Goal: Transaction & Acquisition: Purchase product/service

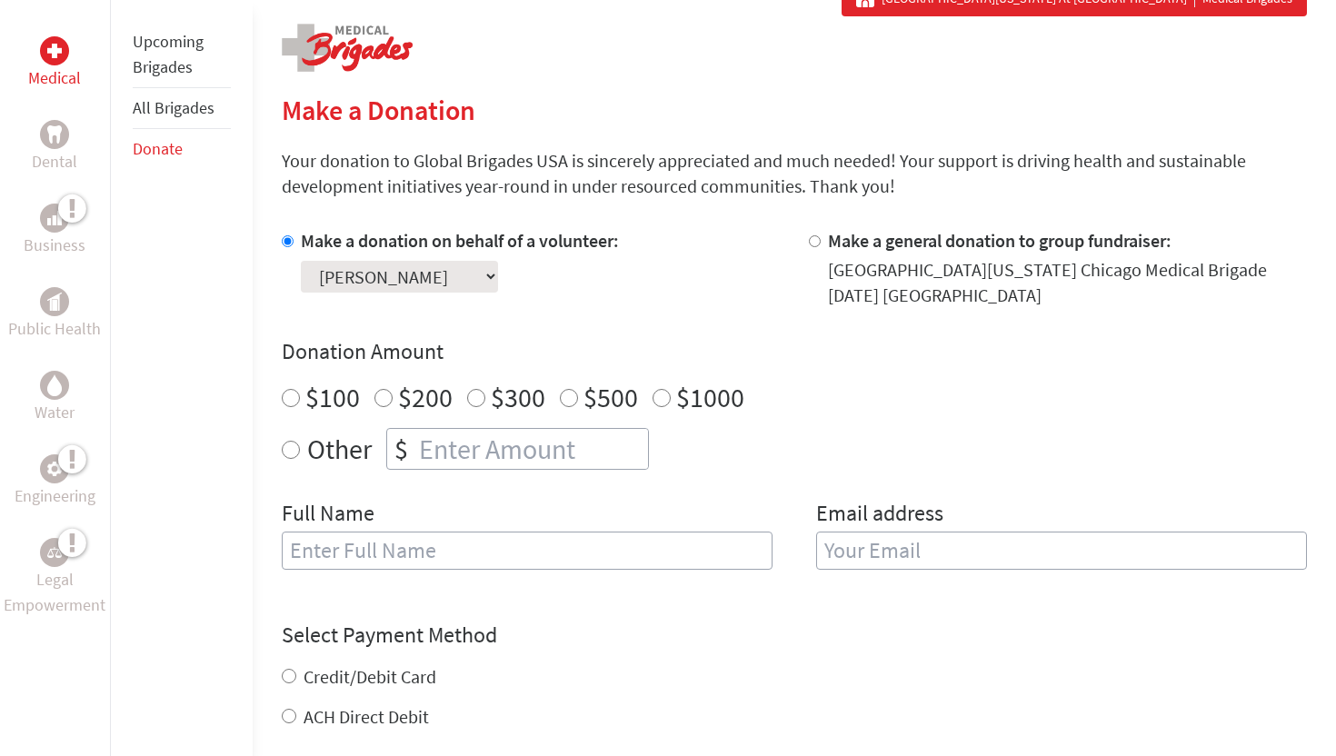
scroll to position [372, 0]
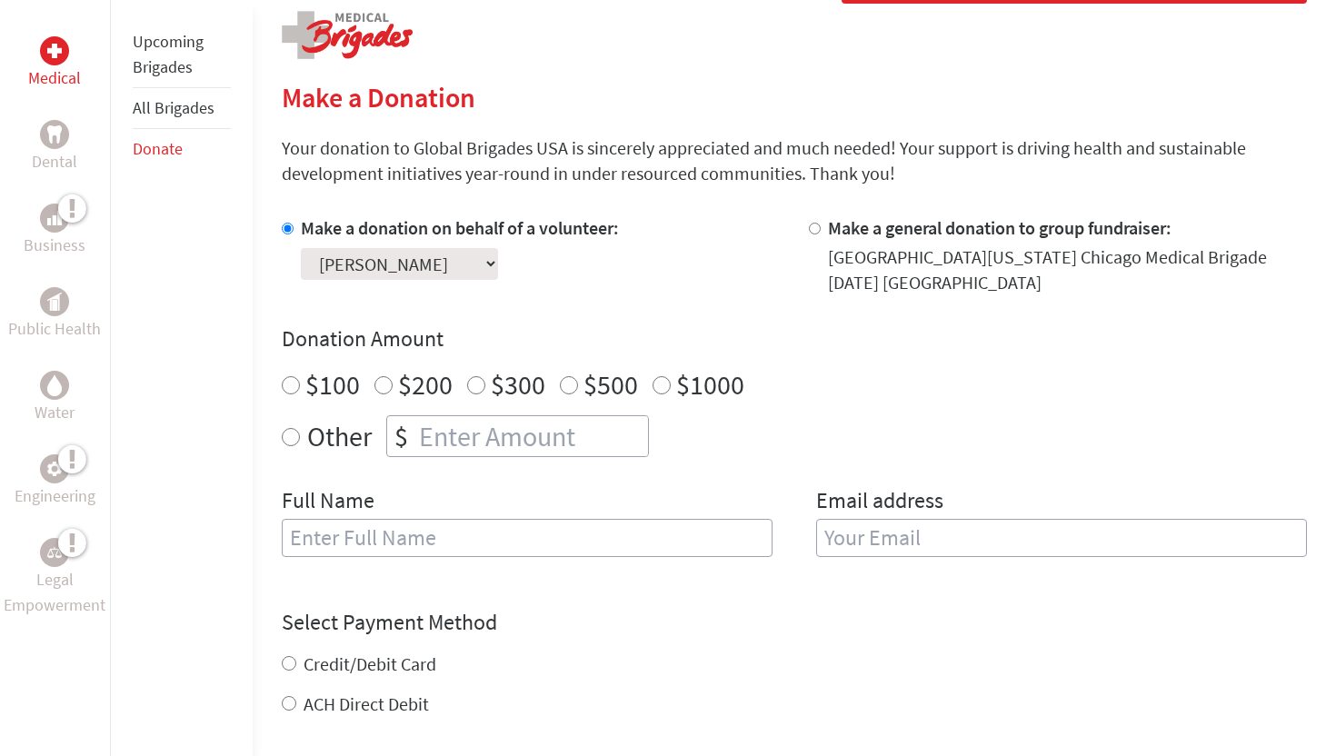
radio input "true"
click at [464, 433] on input "number" at bounding box center [531, 436] width 233 height 40
type input "2"
type input "250"
click at [397, 537] on input "text" at bounding box center [527, 538] width 491 height 38
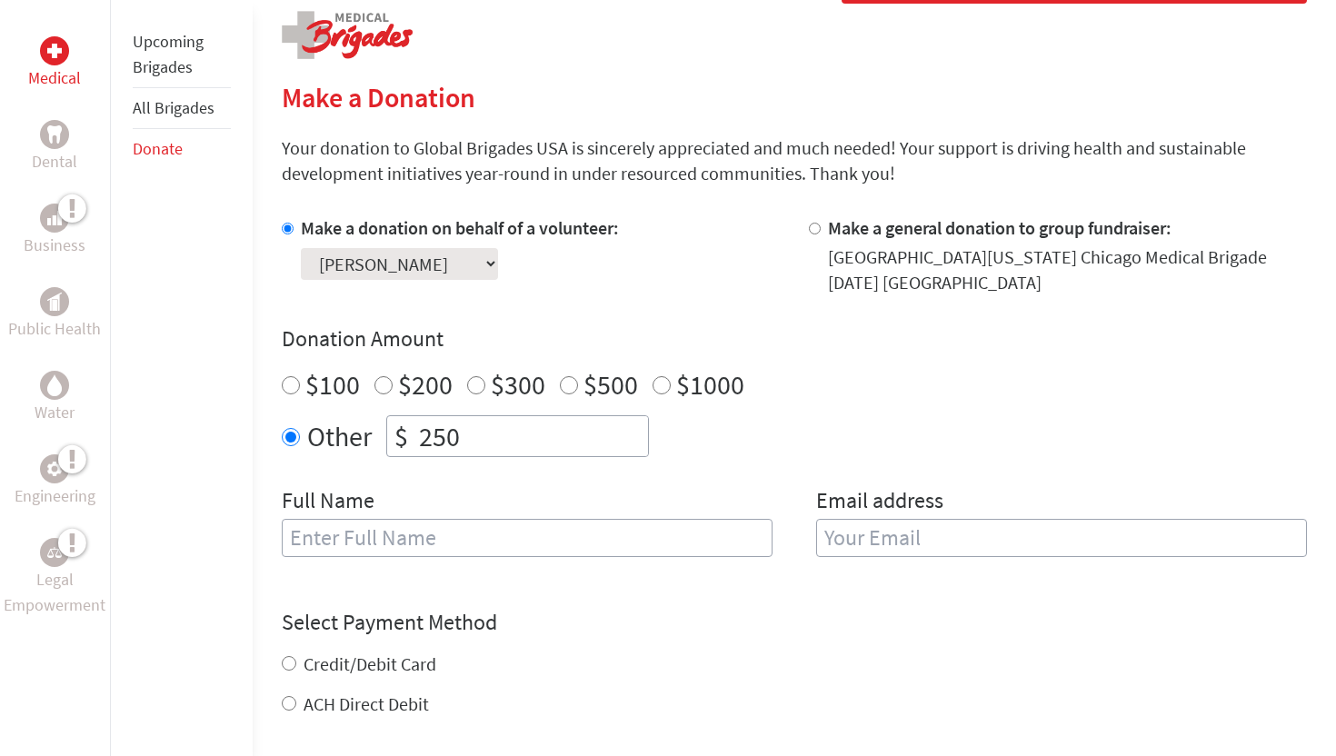
click at [503, 431] on input "250" at bounding box center [531, 436] width 233 height 40
click at [404, 538] on input "text" at bounding box center [527, 538] width 491 height 38
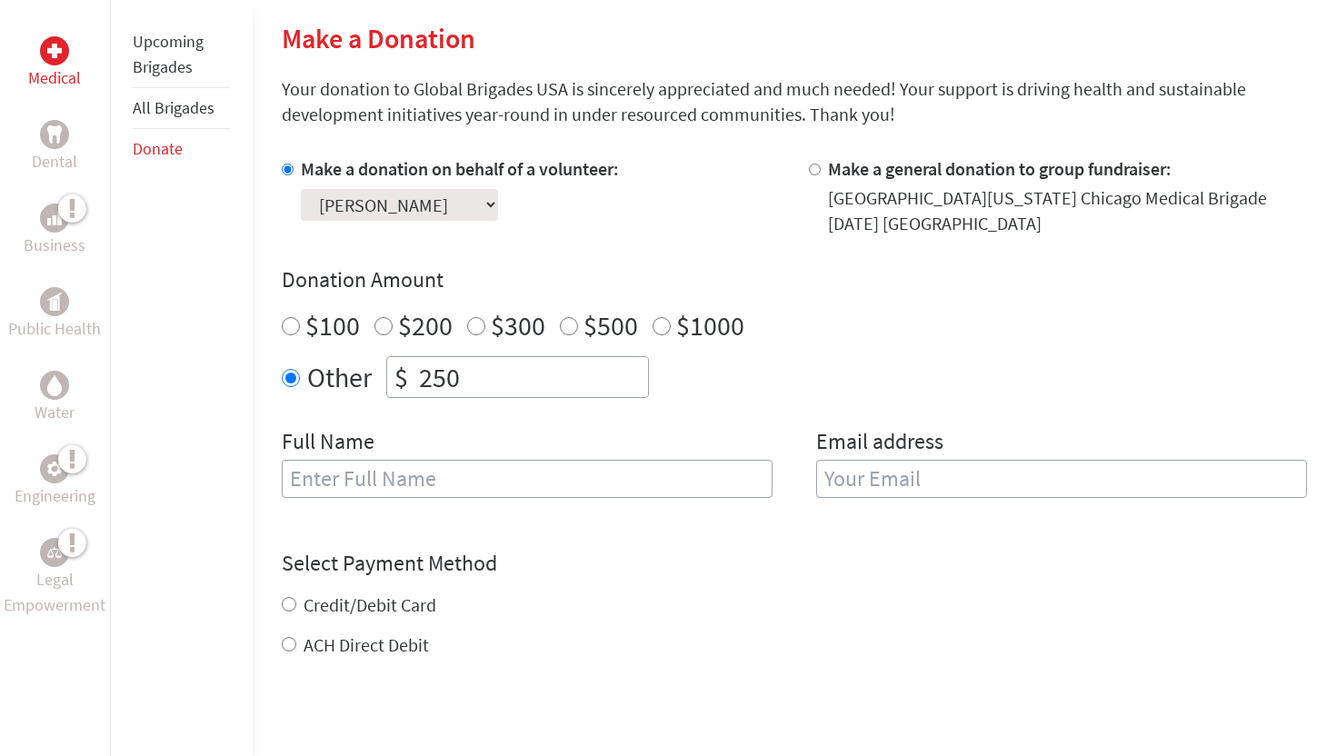
scroll to position [435, 0]
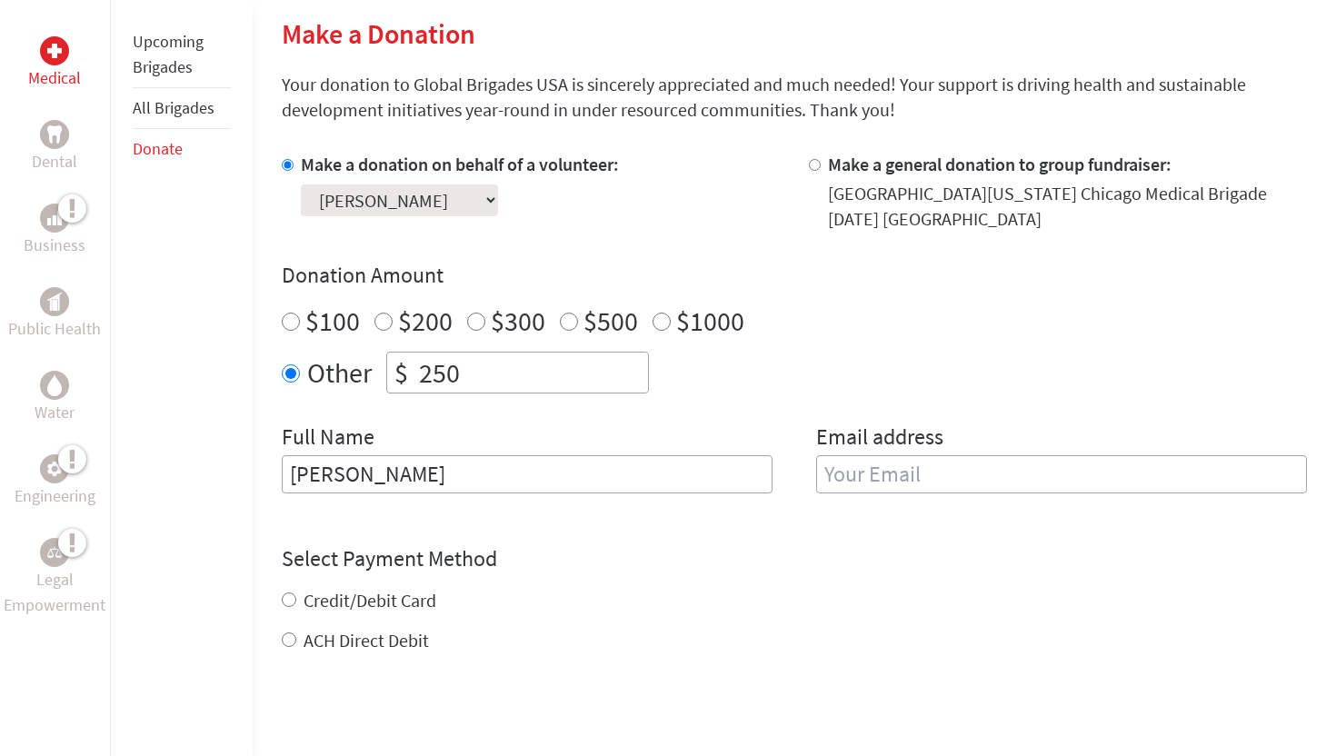
type input "[PERSON_NAME]"
type input "[EMAIL_ADDRESS][DOMAIN_NAME]"
click at [776, 573] on div "Select Payment Method NOTE: American Express is not accepted. Please proceed no…" at bounding box center [794, 598] width 1025 height 109
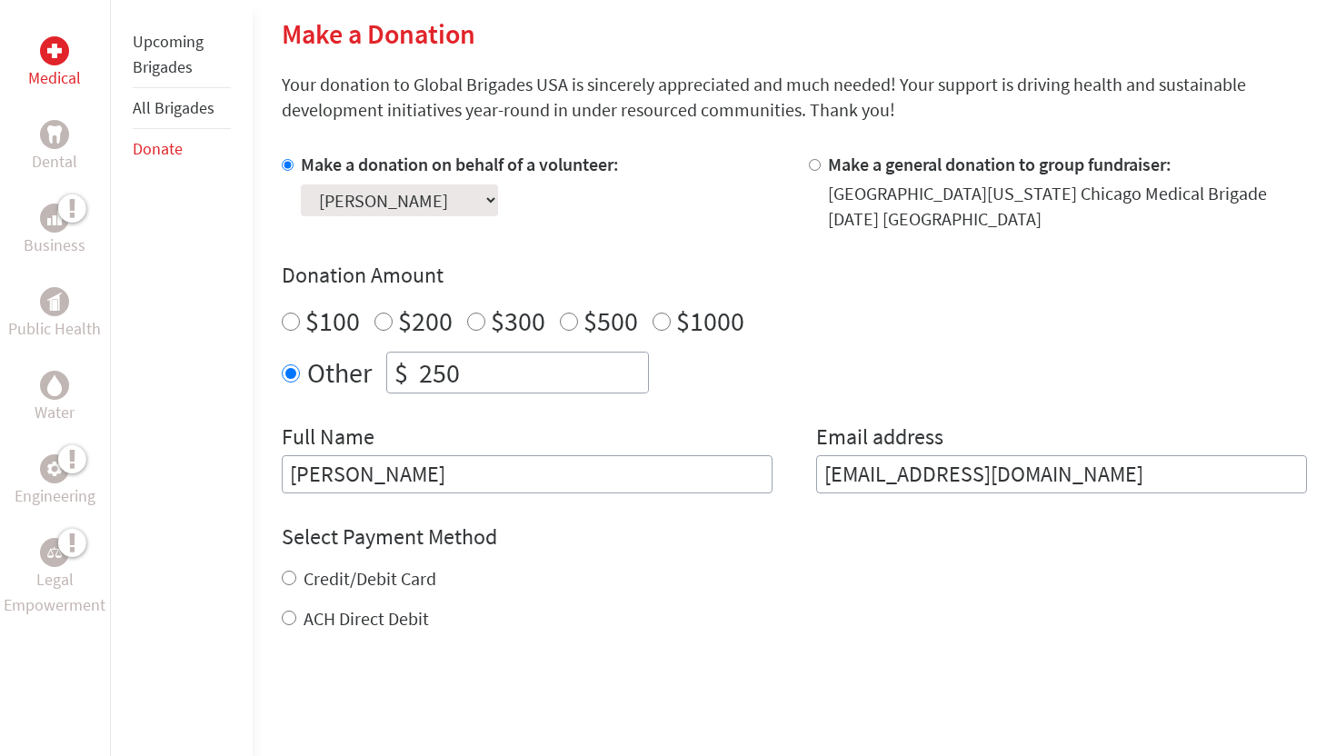
click at [304, 615] on label "ACH Direct Debit" at bounding box center [366, 618] width 125 height 23
click at [296, 615] on input "ACH Direct Debit" at bounding box center [289, 618] width 15 height 15
radio input "true"
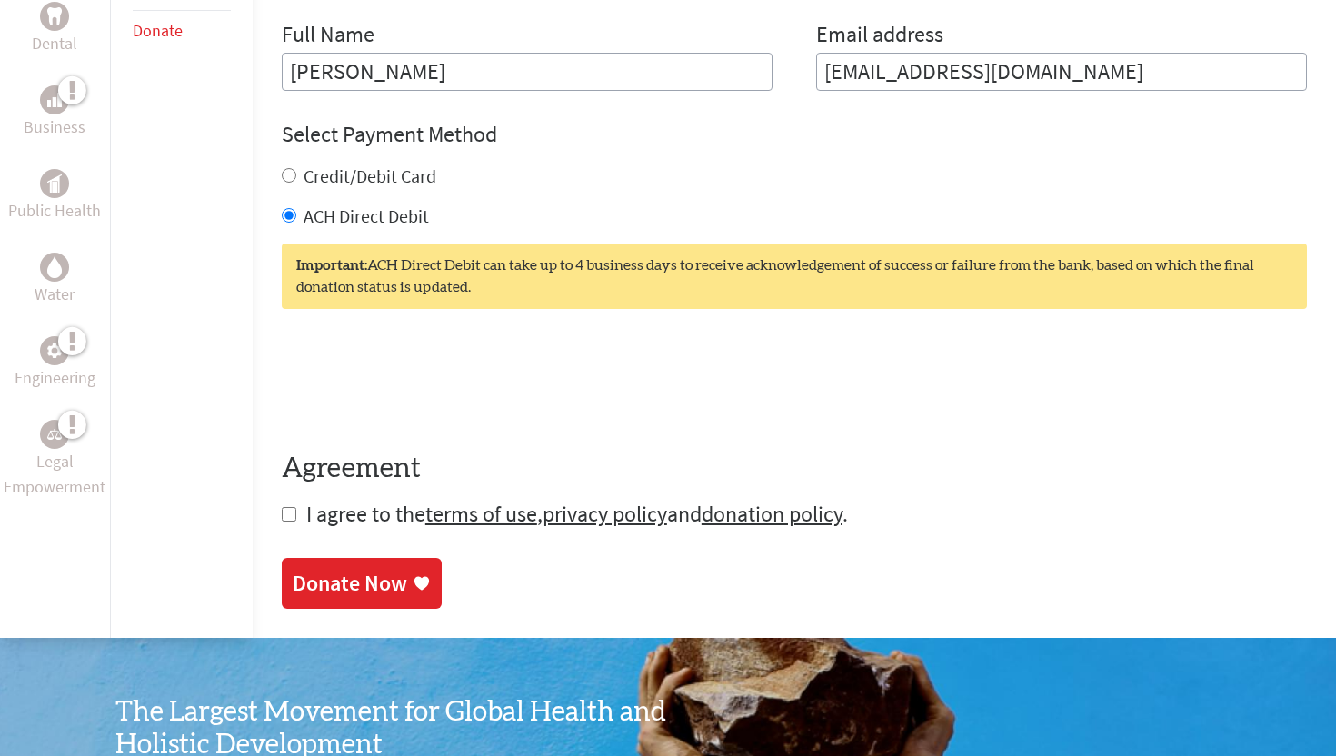
scroll to position [875, 0]
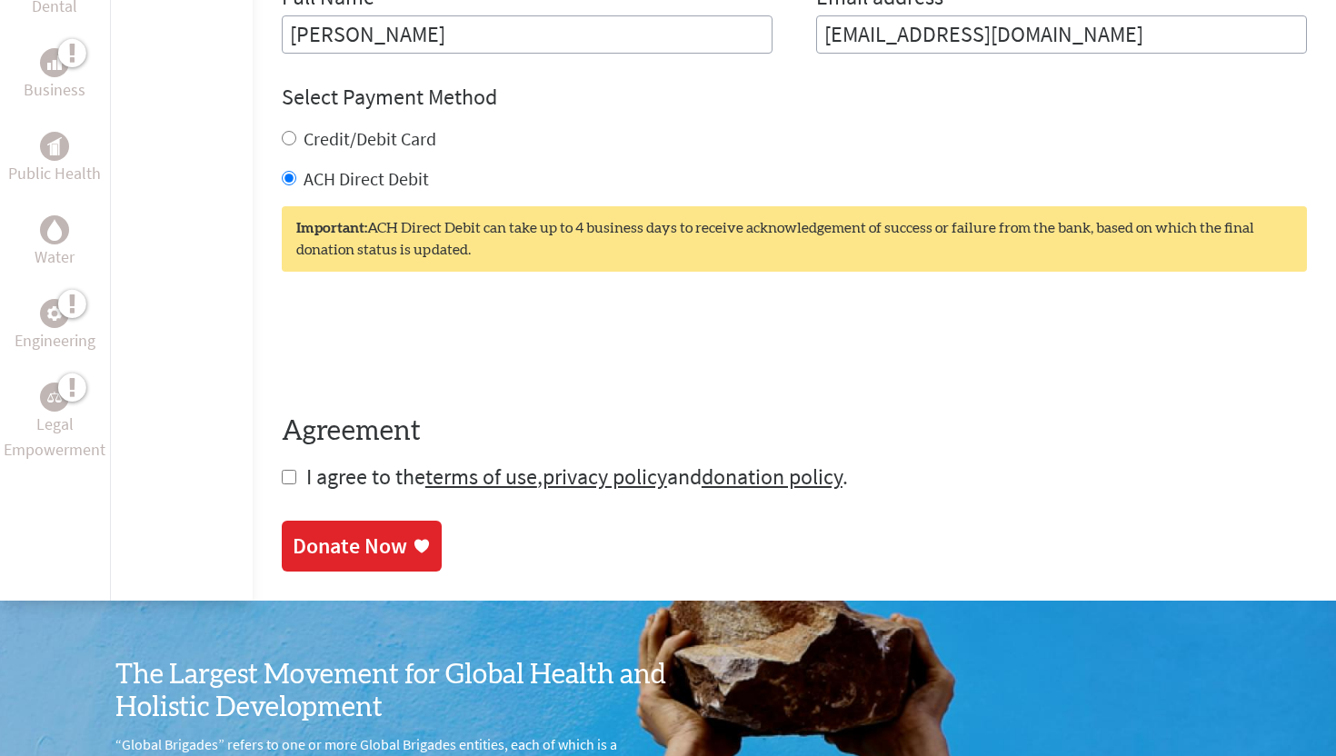
click at [288, 477] on input "checkbox" at bounding box center [289, 477] width 15 height 15
checkbox input "true"
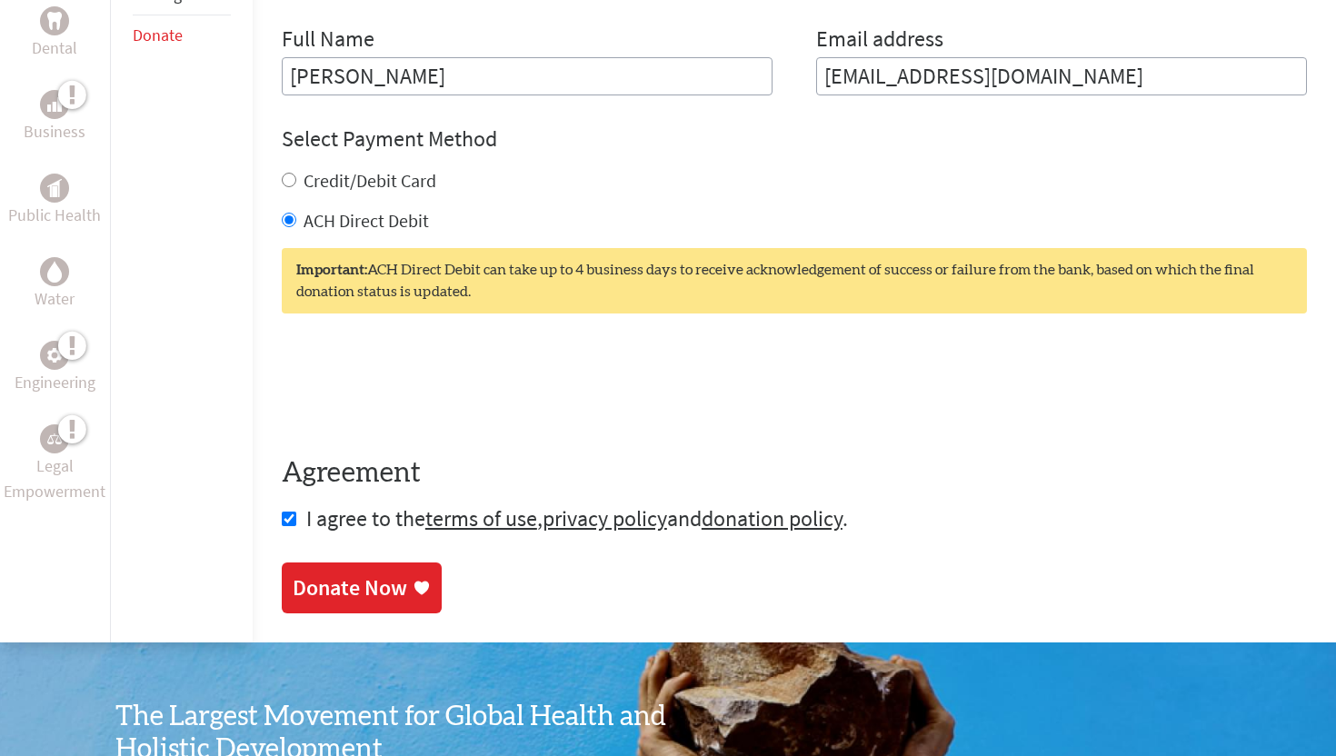
scroll to position [838, 0]
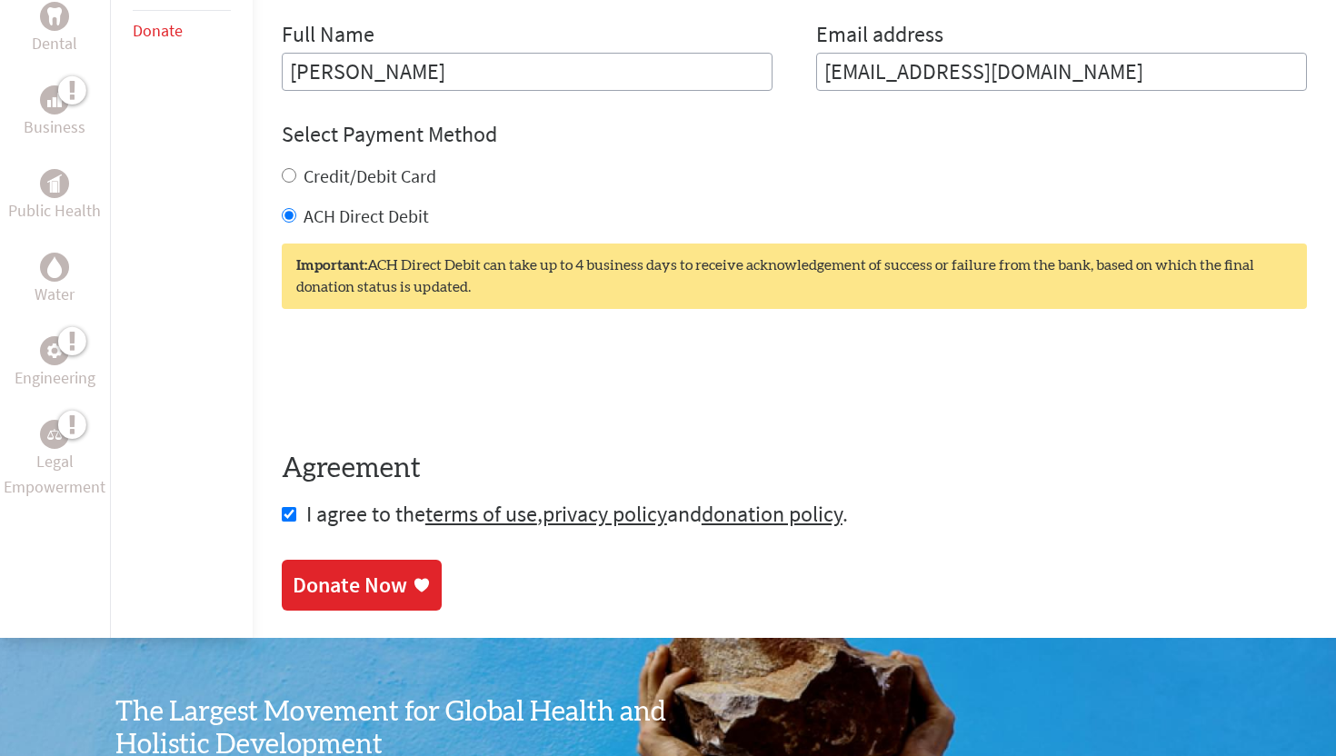
click at [341, 579] on div "Donate Now" at bounding box center [350, 585] width 115 height 29
